Goal: Information Seeking & Learning: Learn about a topic

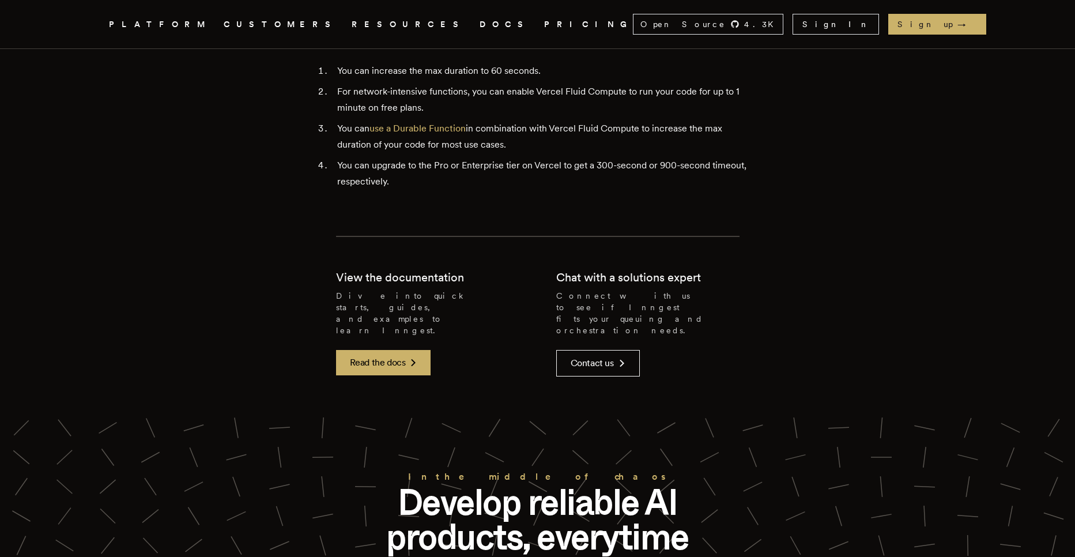
scroll to position [3016, 0]
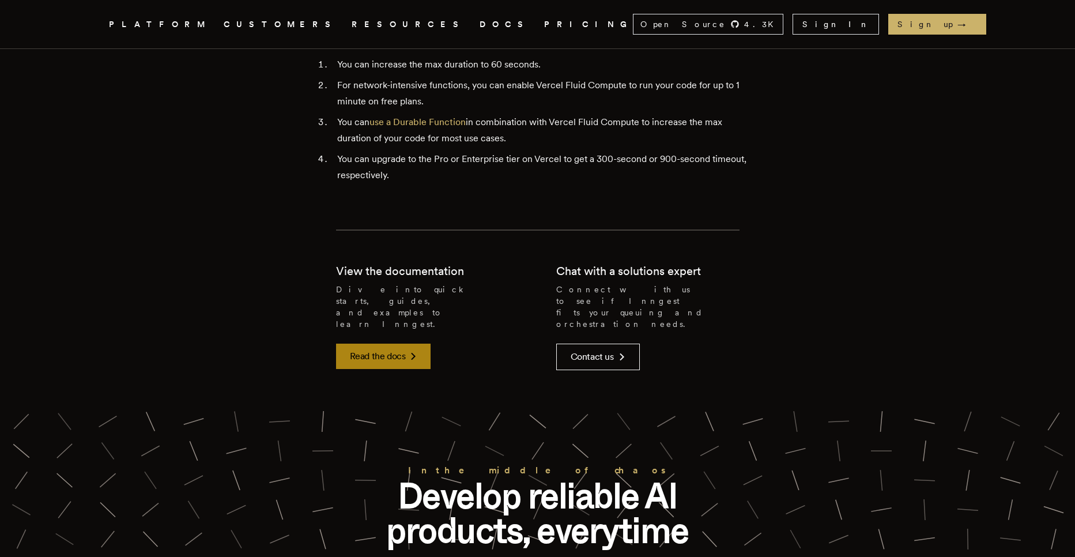
click at [402, 344] on link "Read the docs" at bounding box center [383, 356] width 95 height 25
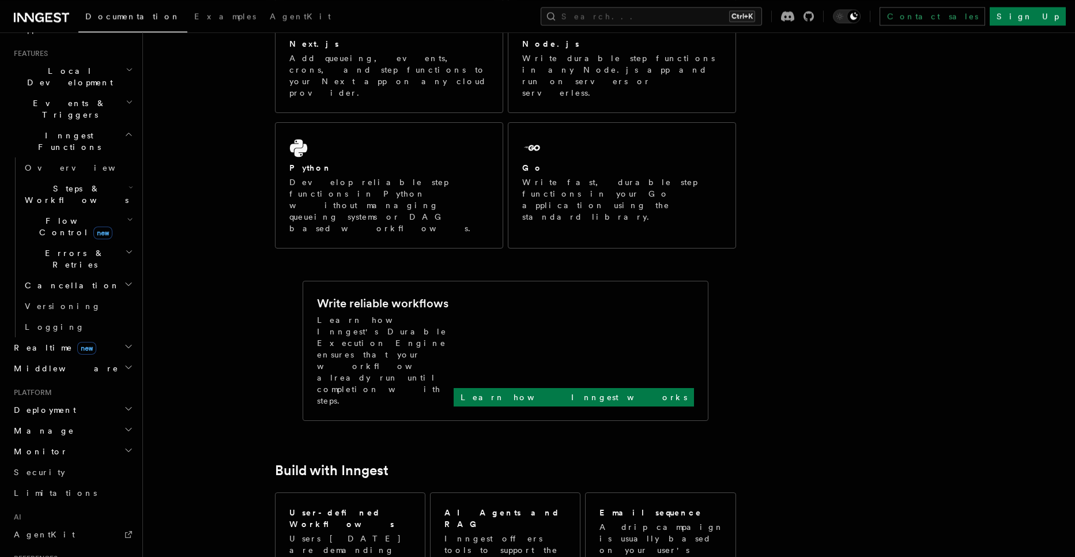
scroll to position [366, 0]
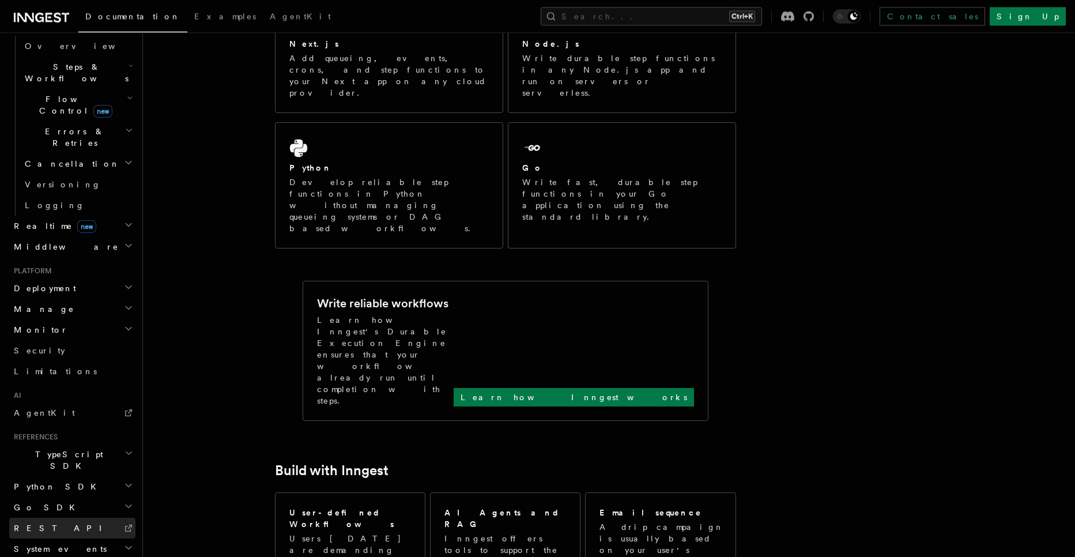
click at [126, 523] on icon at bounding box center [128, 527] width 9 height 9
click at [122, 402] on link "AgentKit" at bounding box center [72, 412] width 126 height 21
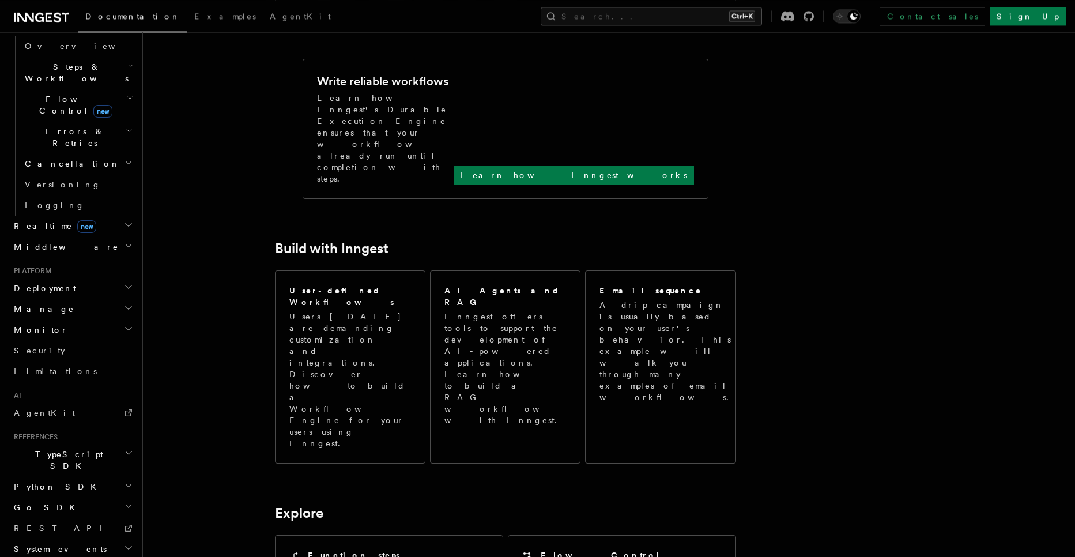
scroll to position [437, 0]
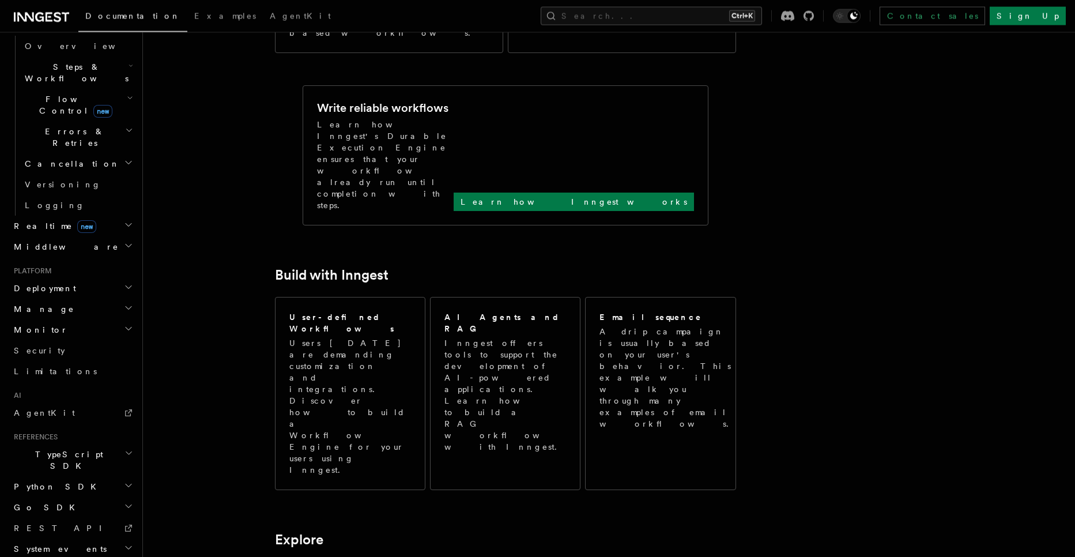
click at [360, 297] on article "Inngest Documentation Inngest is an event-driven durable execution platform tha…" at bounding box center [578, 474] width 835 height 1720
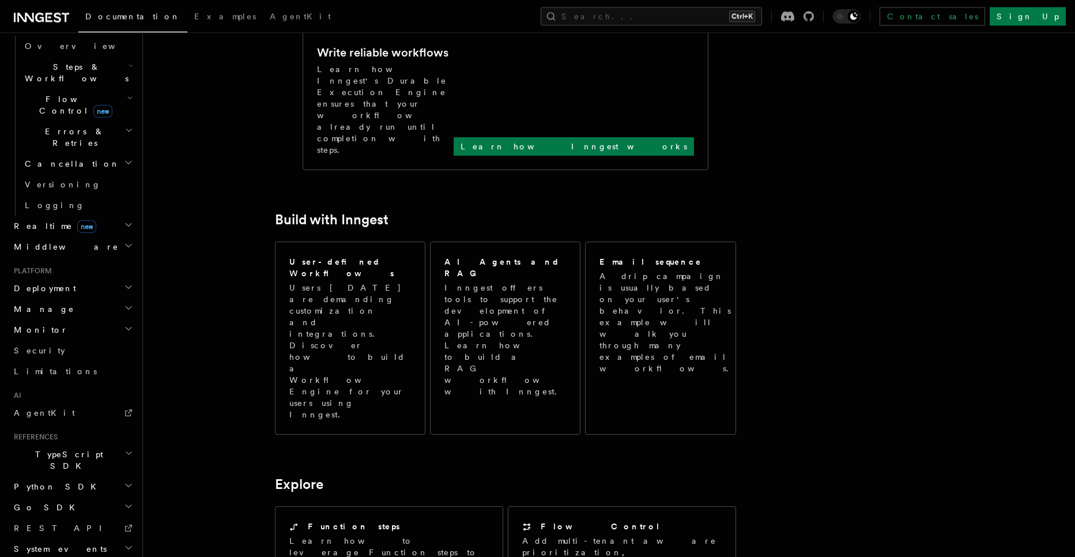
scroll to position [493, 0]
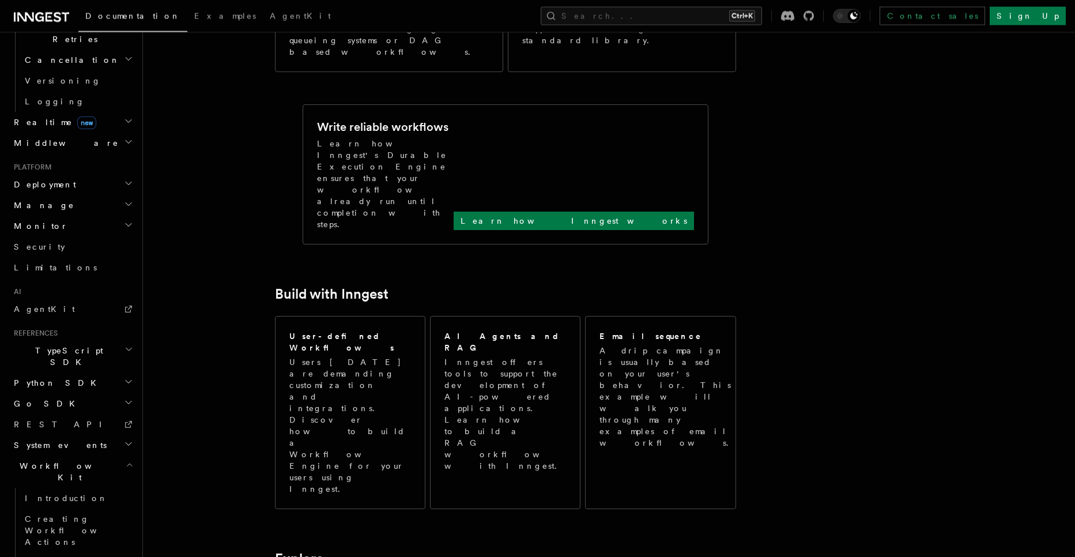
scroll to position [417, 0]
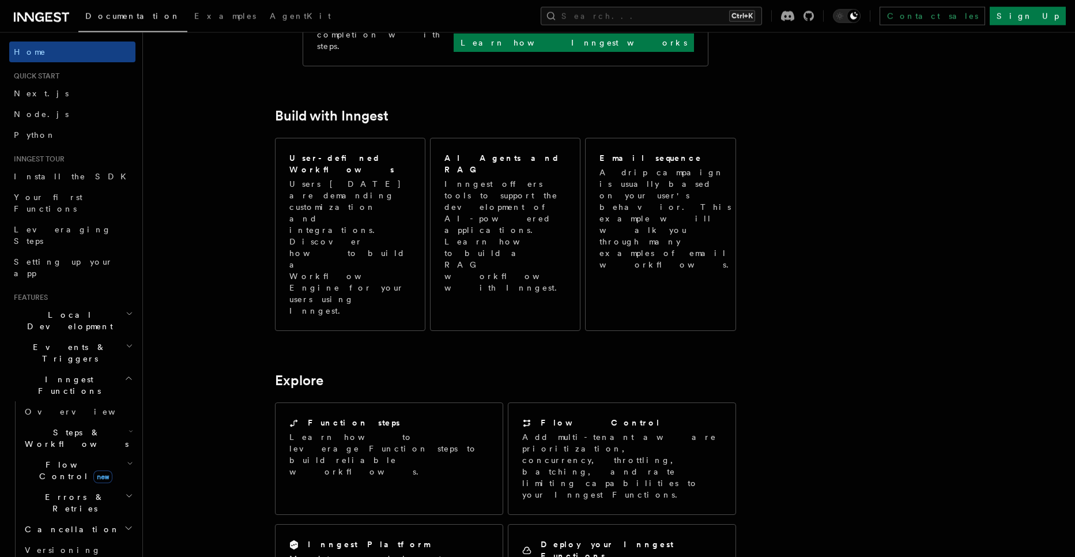
scroll to position [590, 0]
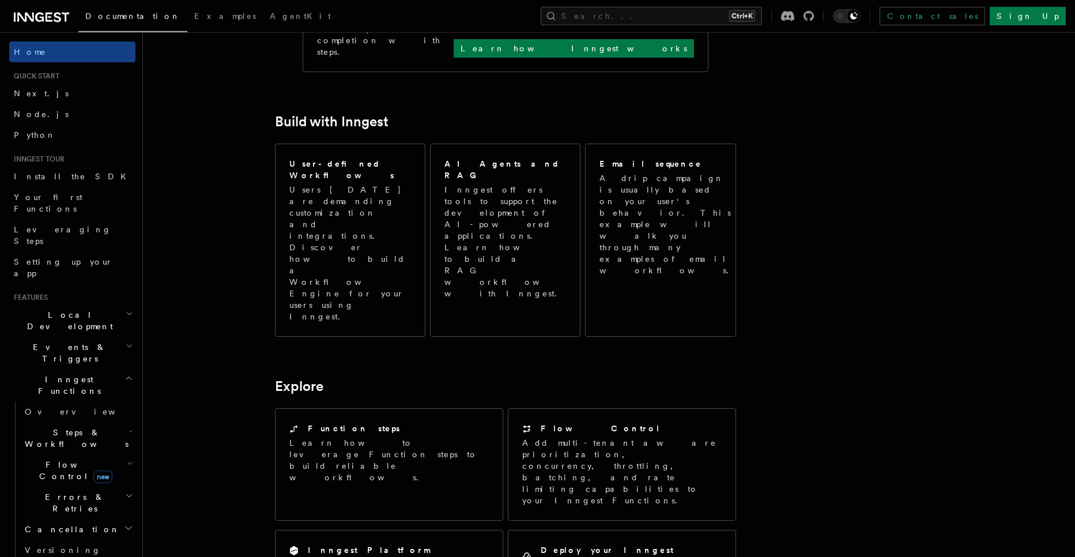
click at [585, 437] on p "Add multi-tenant aware prioritization, concurrency, throttling, batching, and r…" at bounding box center [621, 471] width 199 height 69
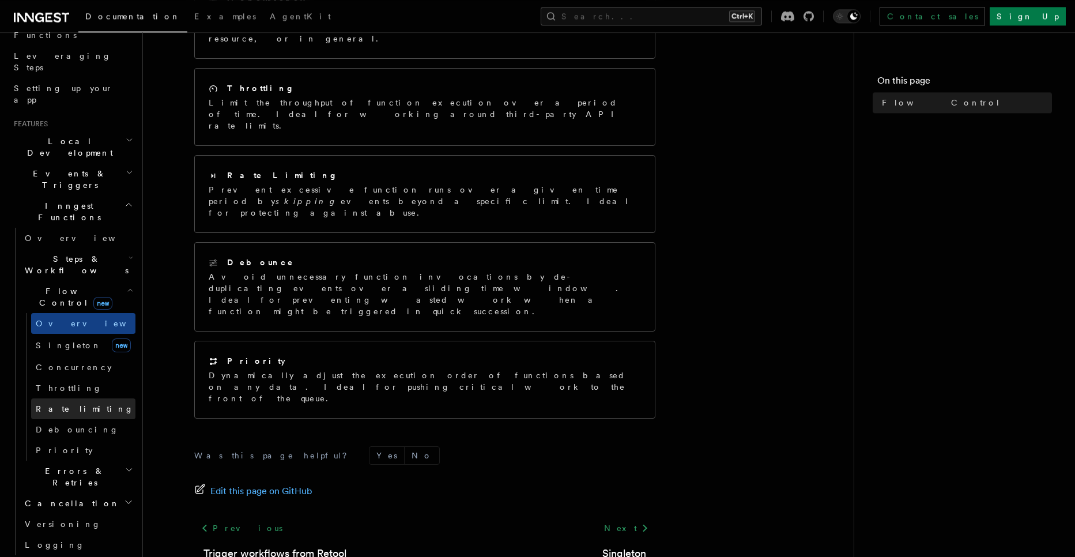
scroll to position [193, 0]
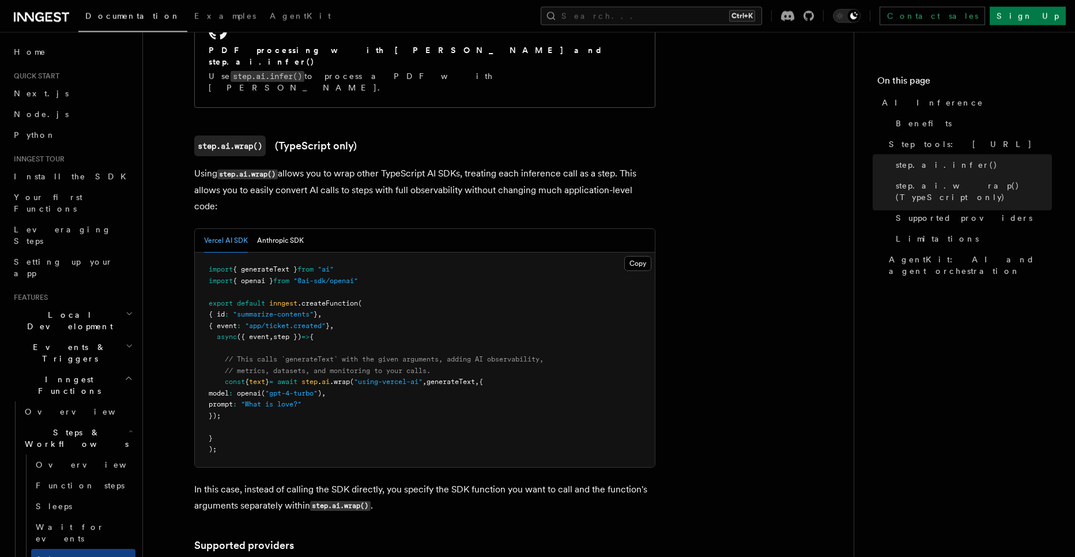
scroll to position [1038, 0]
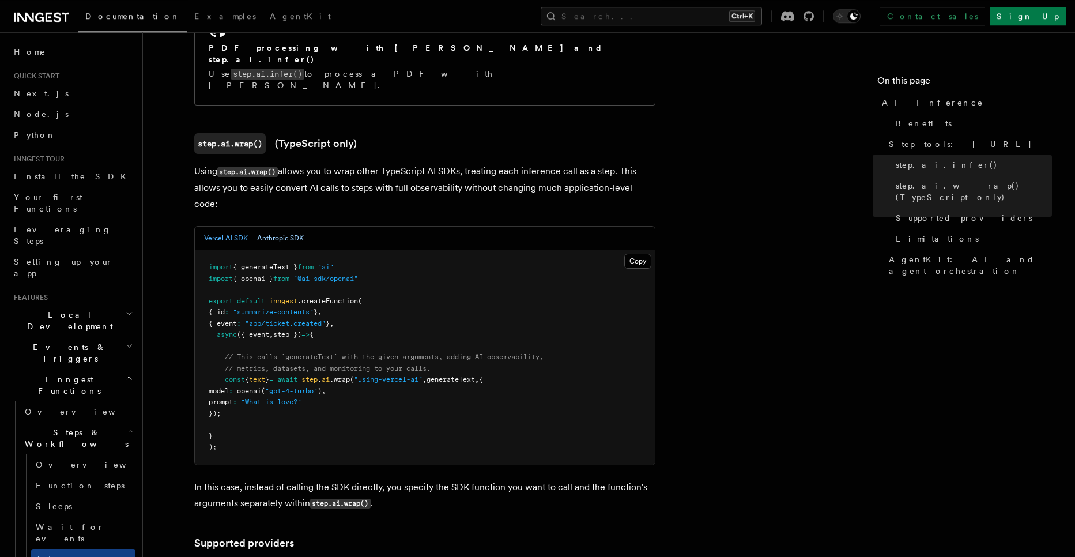
click at [288, 227] on button "Anthropic SDK" at bounding box center [280, 239] width 47 height 24
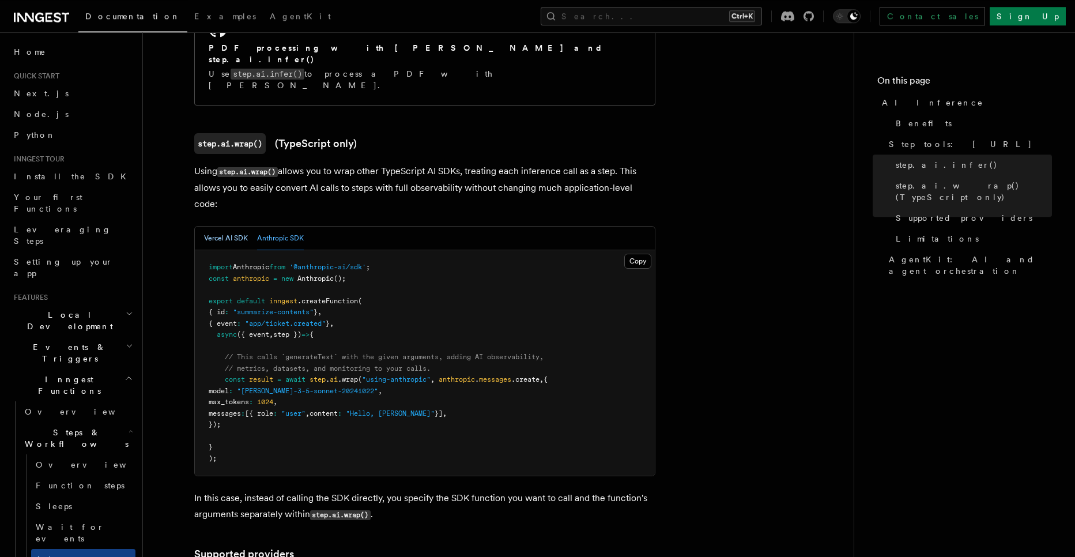
click at [225, 227] on button "Vercel AI SDK" at bounding box center [226, 239] width 44 height 24
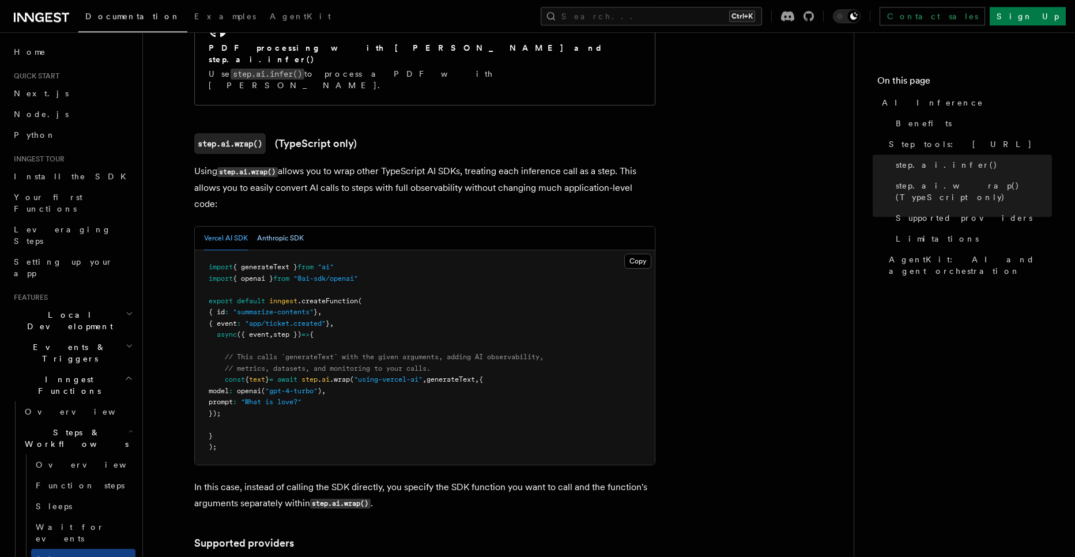
click at [280, 227] on button "Anthropic SDK" at bounding box center [280, 239] width 47 height 24
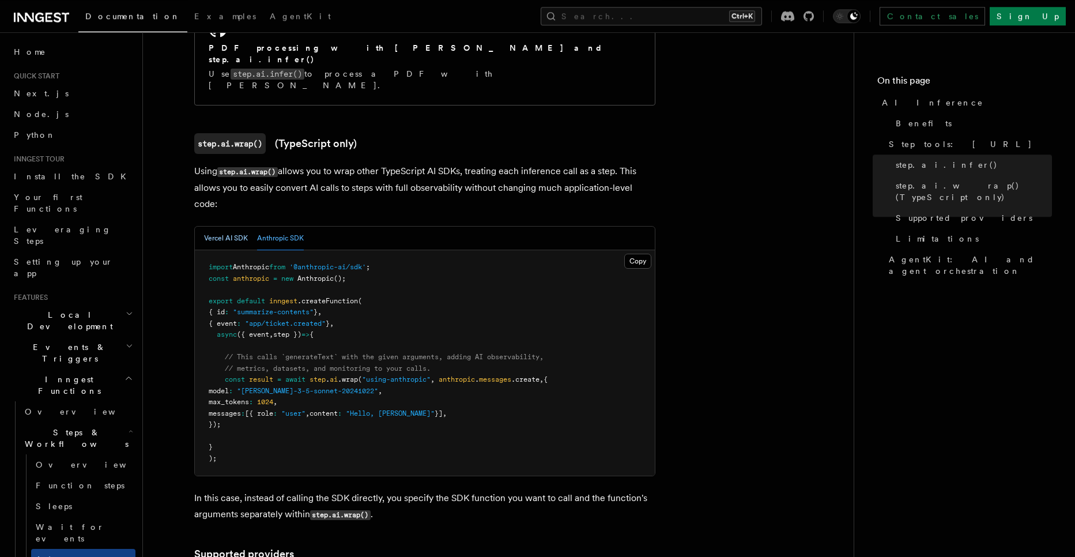
click at [220, 227] on button "Vercel AI SDK" at bounding box center [226, 239] width 44 height 24
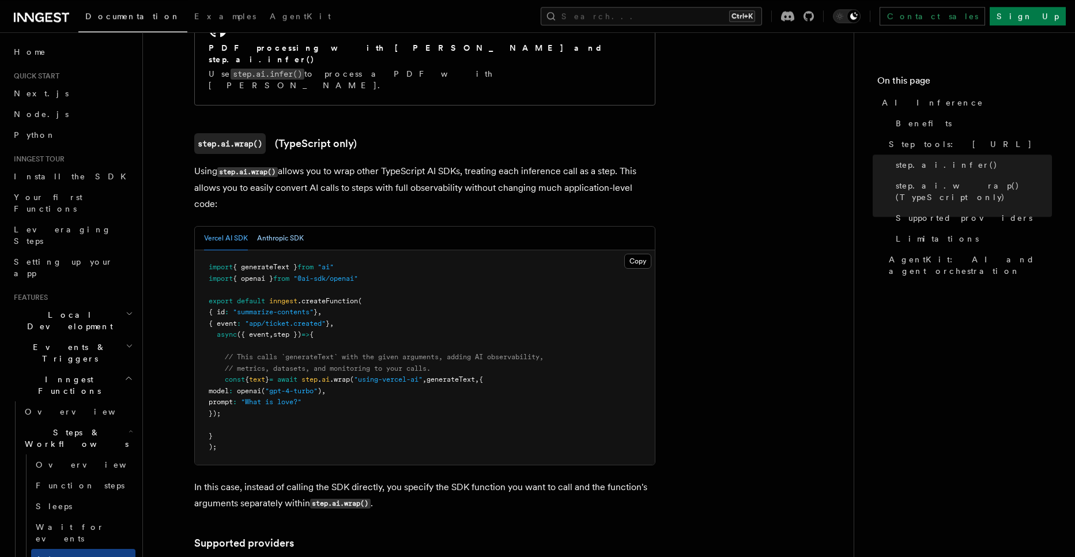
click at [268, 227] on button "Anthropic SDK" at bounding box center [280, 239] width 47 height 24
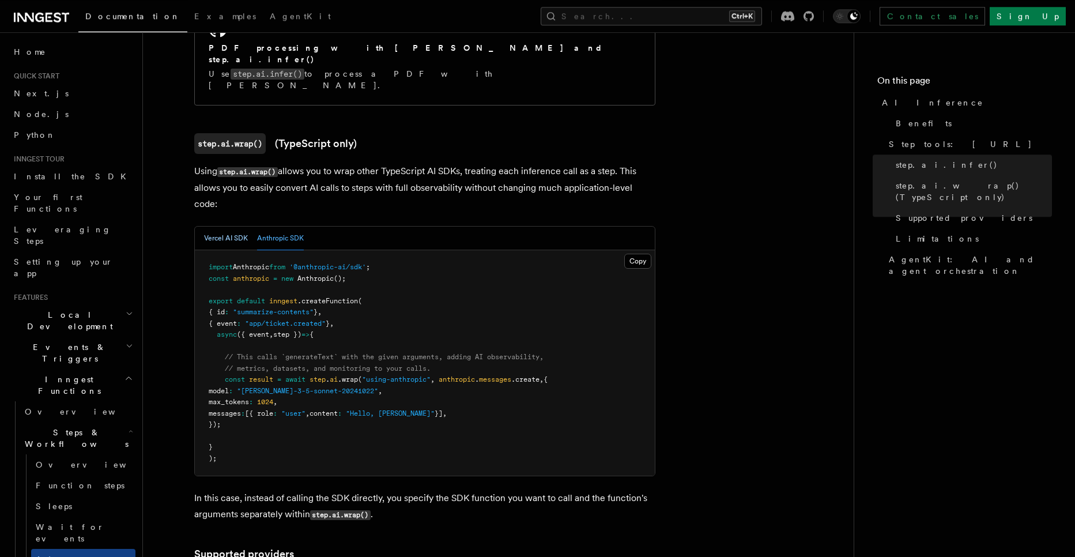
click at [242, 227] on button "Vercel AI SDK" at bounding box center [226, 239] width 44 height 24
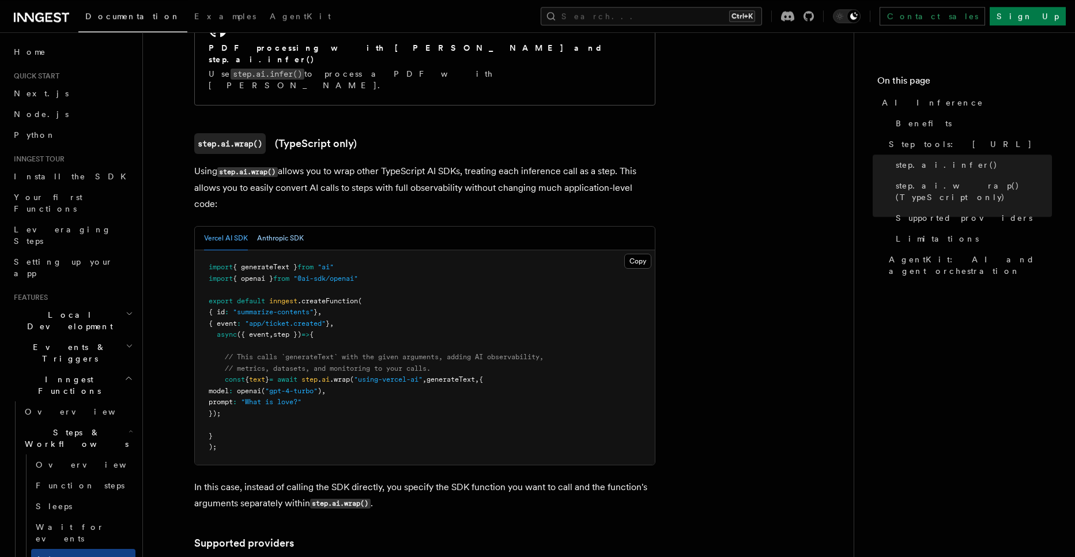
click at [277, 227] on button "Anthropic SDK" at bounding box center [280, 239] width 47 height 24
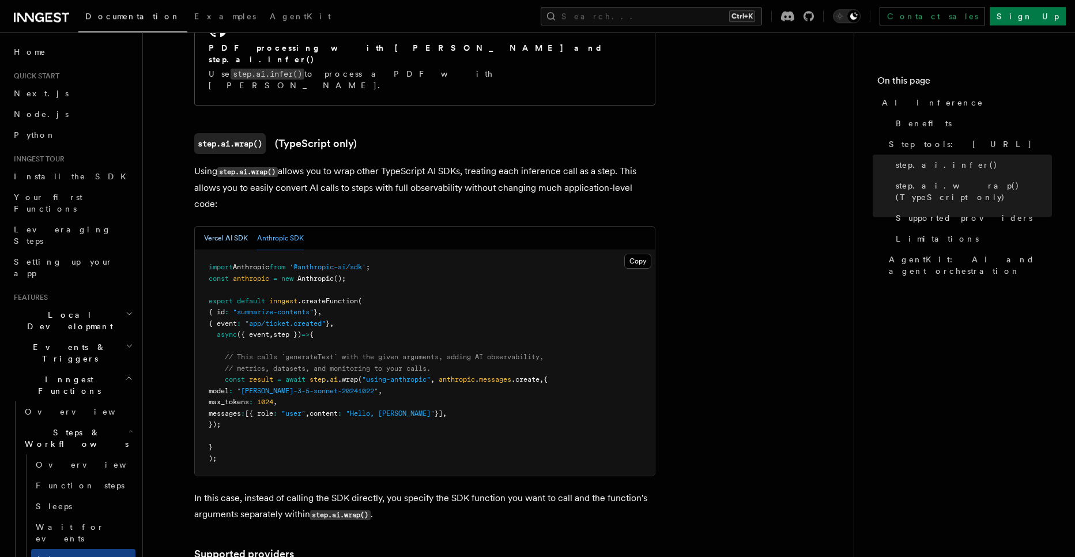
click at [231, 227] on button "Vercel AI SDK" at bounding box center [226, 239] width 44 height 24
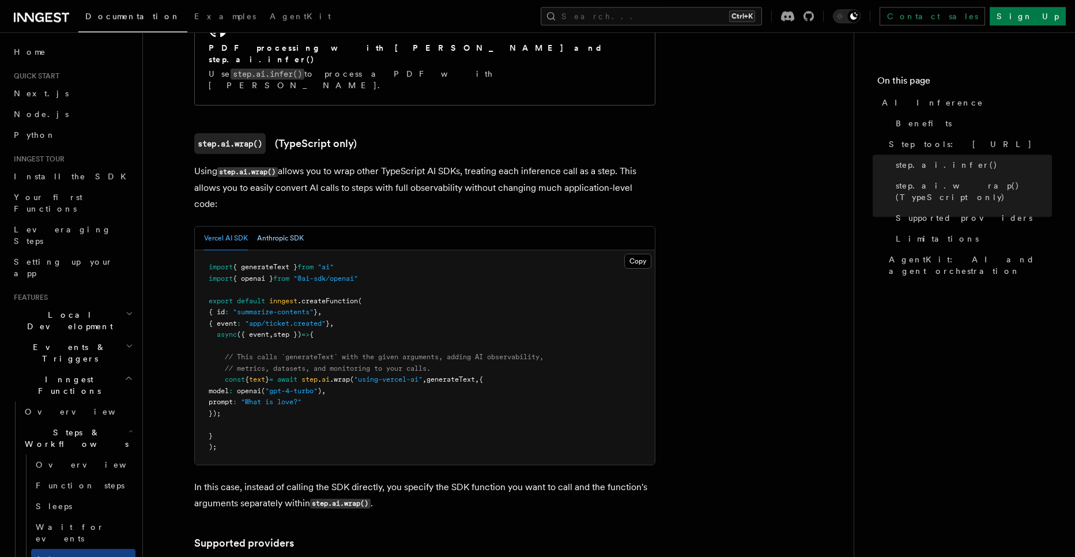
click at [280, 227] on button "Anthropic SDK" at bounding box center [280, 239] width 47 height 24
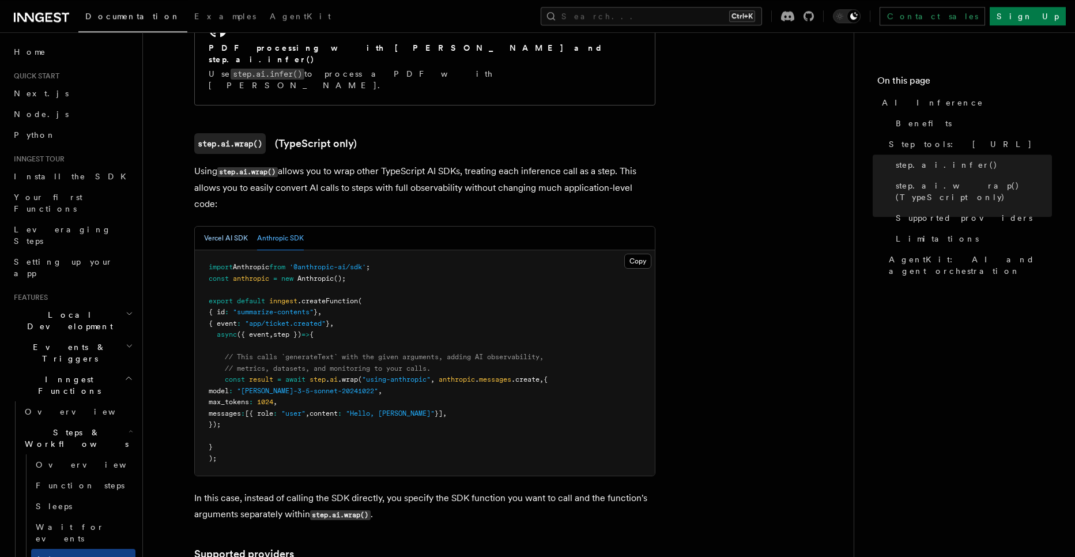
click at [237, 227] on button "Vercel AI SDK" at bounding box center [226, 239] width 44 height 24
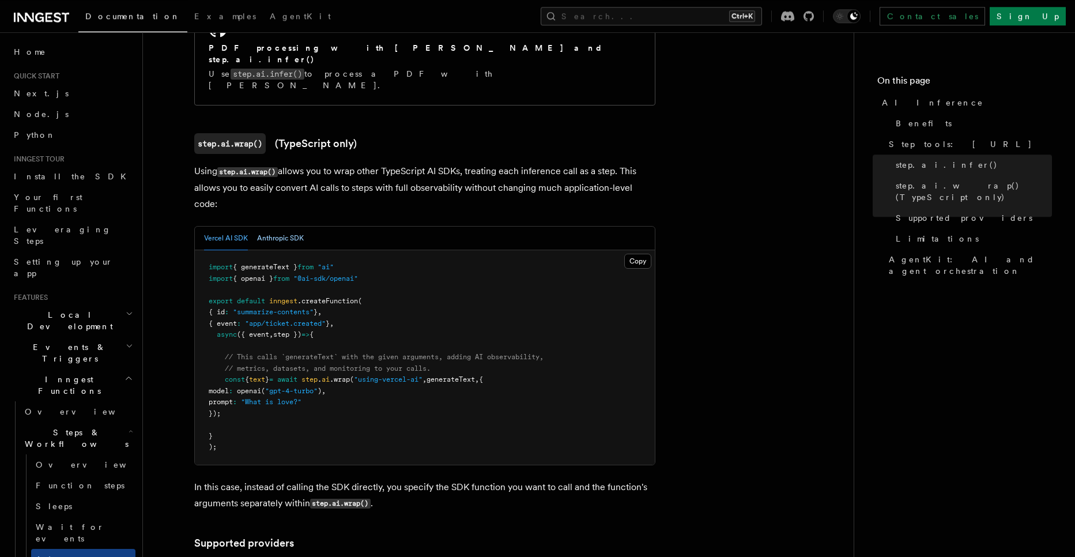
click at [275, 227] on button "Anthropic SDK" at bounding box center [280, 239] width 47 height 24
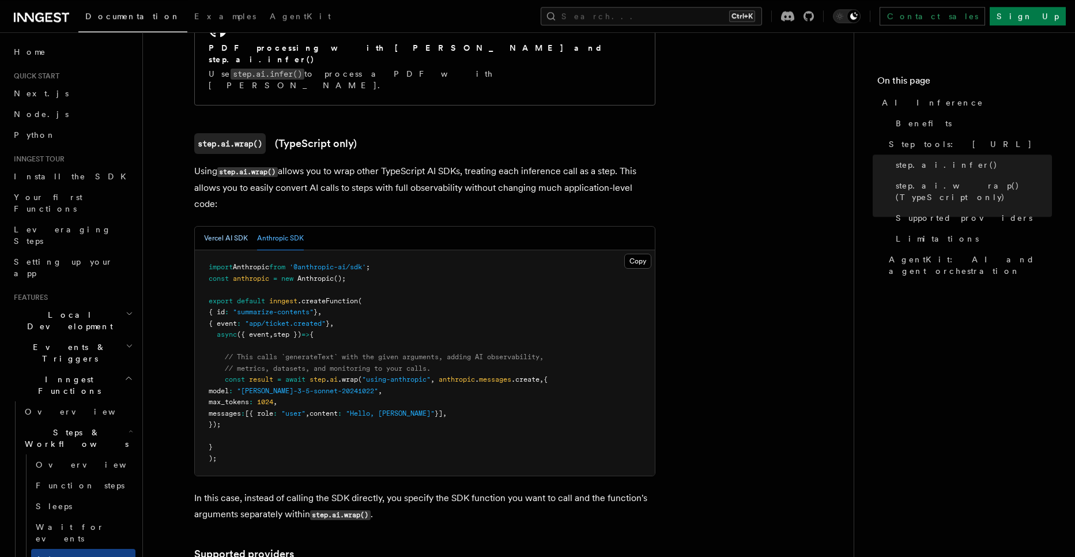
click at [223, 227] on button "Vercel AI SDK" at bounding box center [226, 239] width 44 height 24
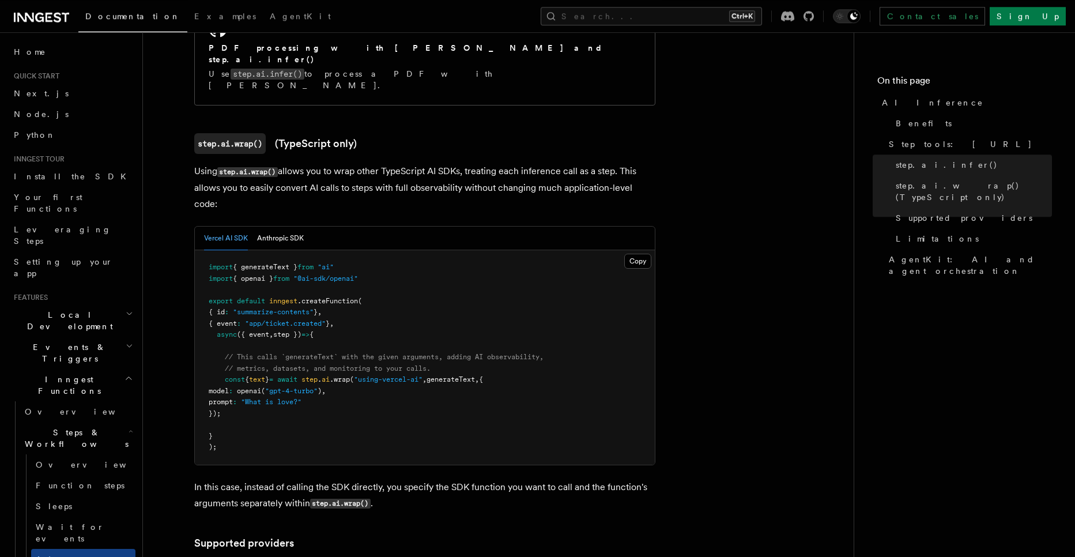
scroll to position [1161, 0]
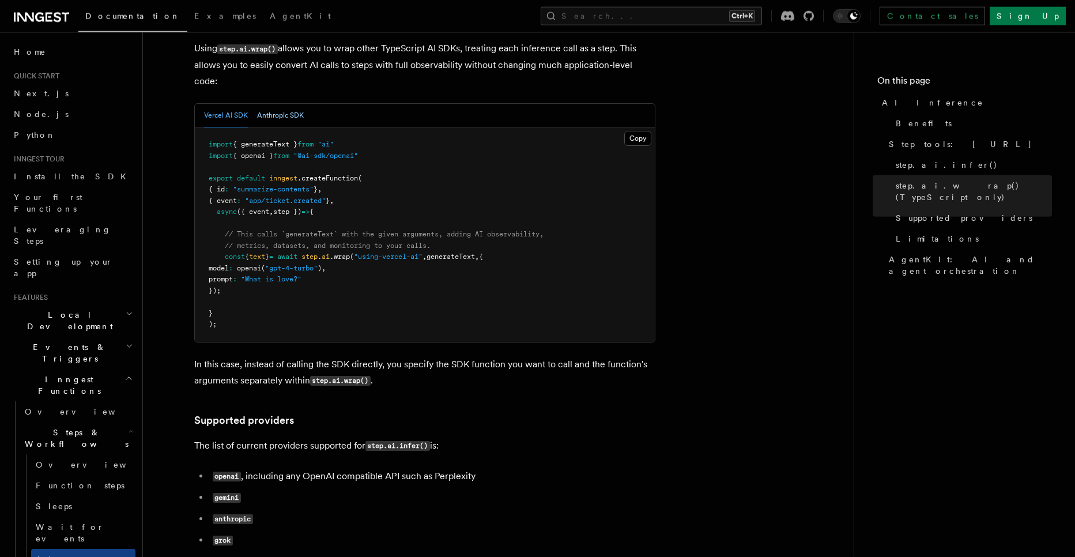
click at [277, 104] on button "Anthropic SDK" at bounding box center [280, 116] width 47 height 24
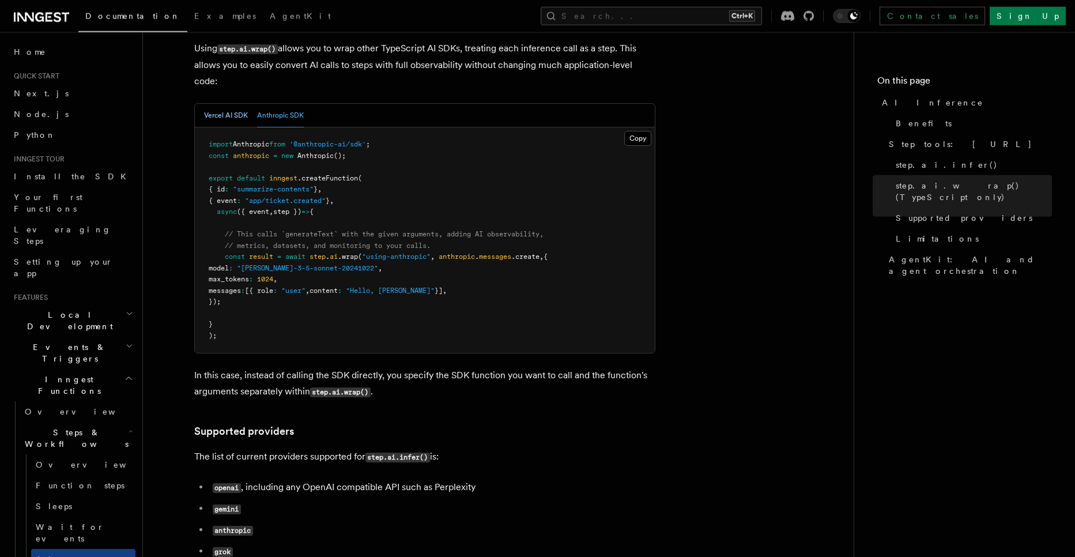
click at [220, 104] on button "Vercel AI SDK" at bounding box center [226, 116] width 44 height 24
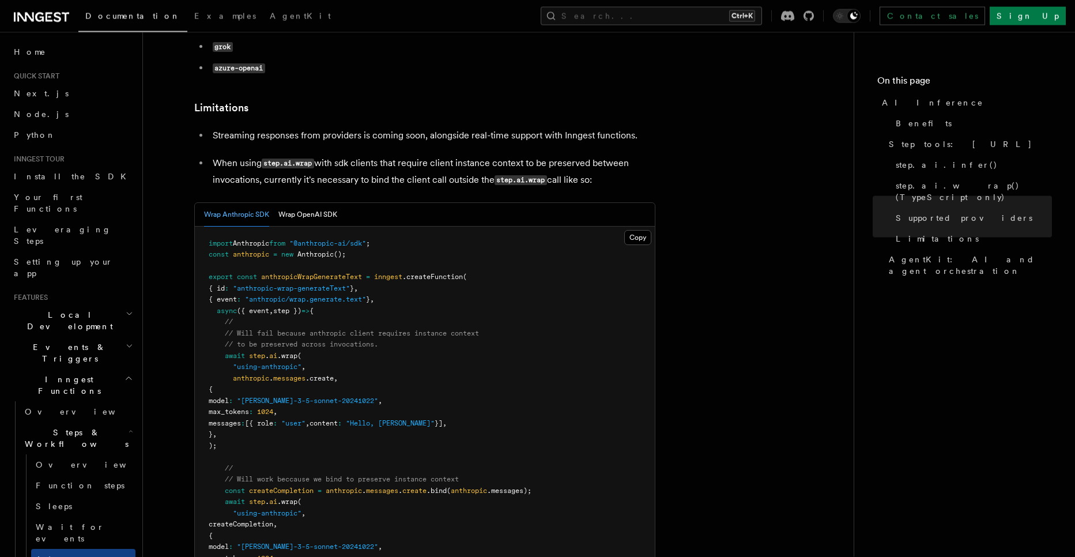
scroll to position [1729, 0]
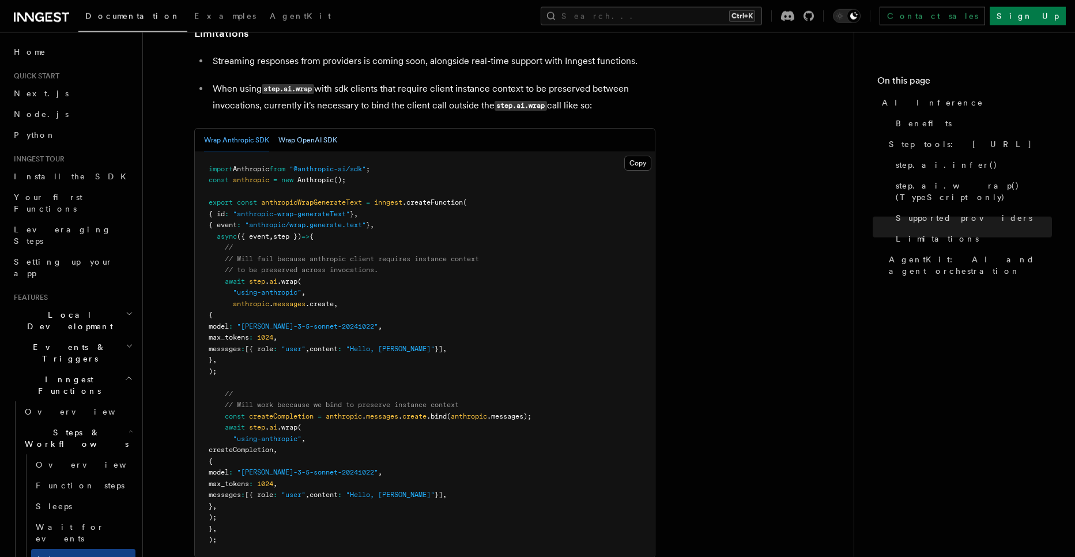
click at [330, 129] on button "Wrap OpenAI SDK" at bounding box center [307, 141] width 59 height 24
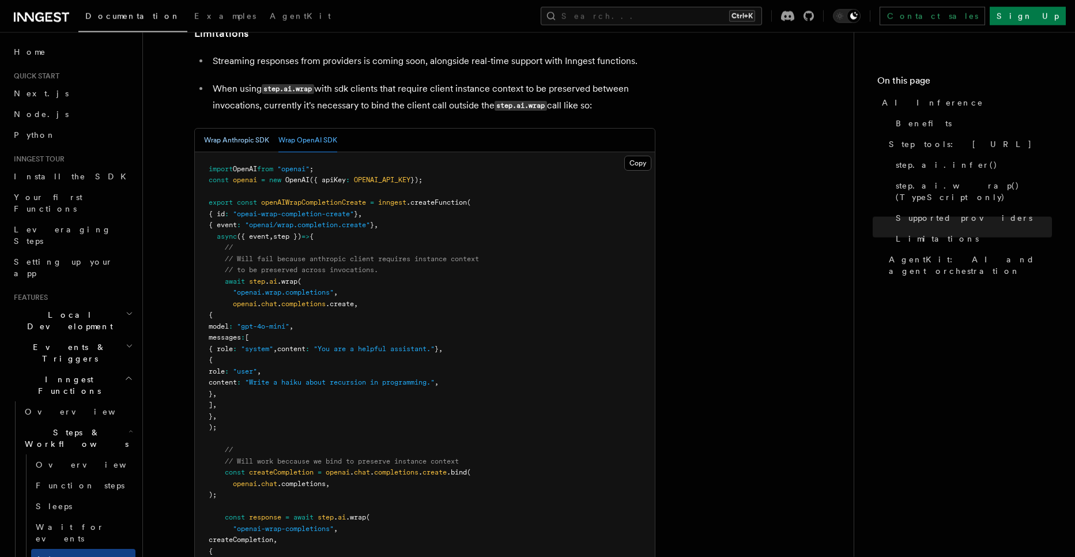
click at [248, 129] on button "Wrap Anthropic SDK" at bounding box center [236, 141] width 65 height 24
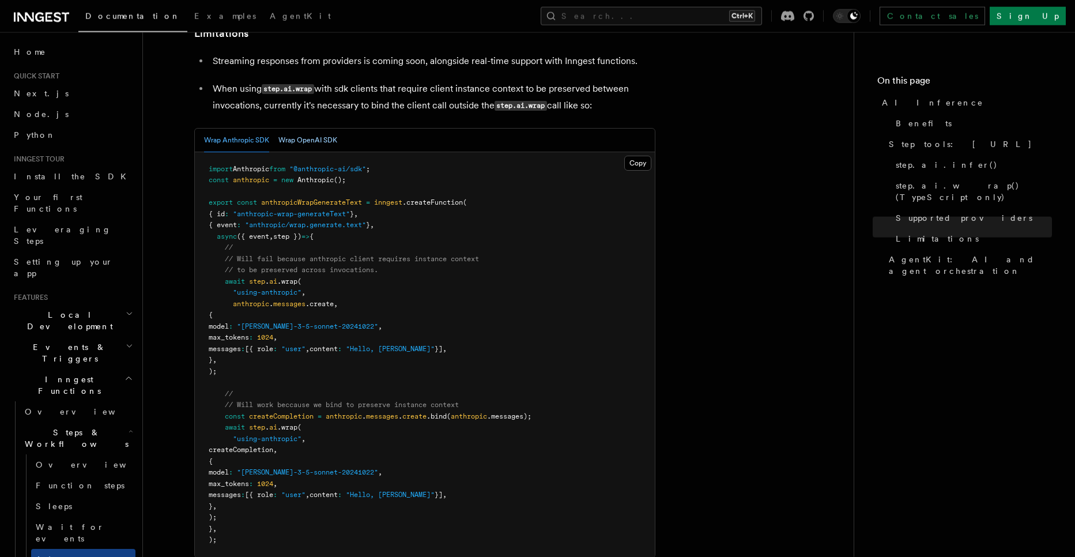
click at [301, 130] on button "Wrap OpenAI SDK" at bounding box center [307, 141] width 59 height 24
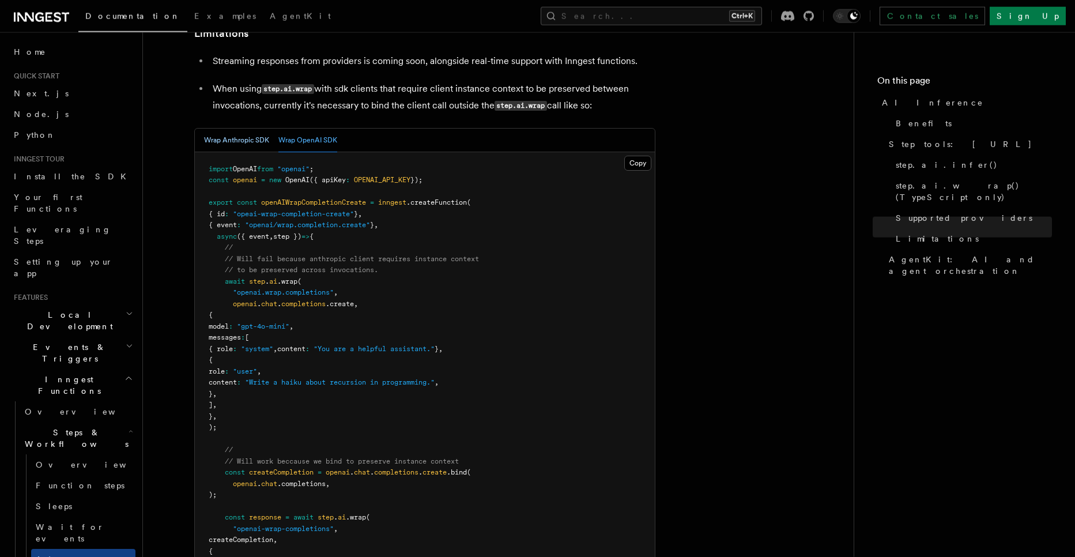
click at [233, 129] on button "Wrap Anthropic SDK" at bounding box center [236, 141] width 65 height 24
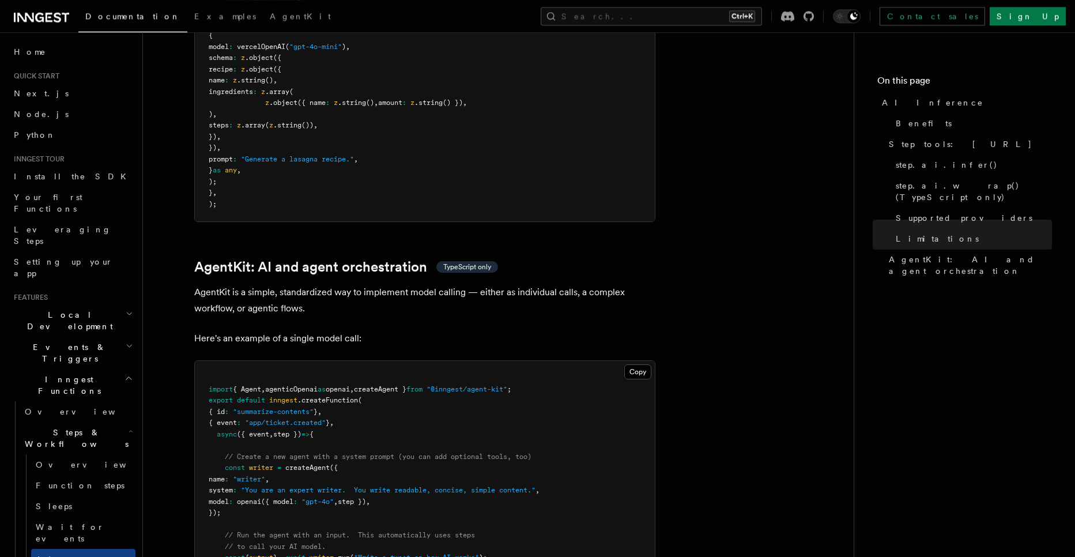
scroll to position [3483, 0]
